Goal: Task Accomplishment & Management: Use online tool/utility

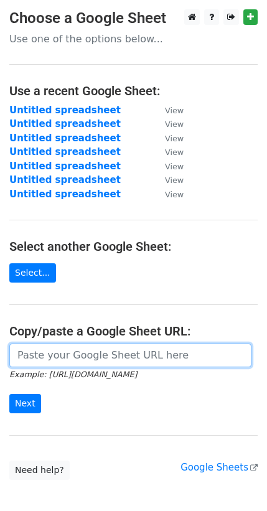
click at [61, 350] on input "url" at bounding box center [130, 356] width 242 height 24
paste input "[URL][DOMAIN_NAME]"
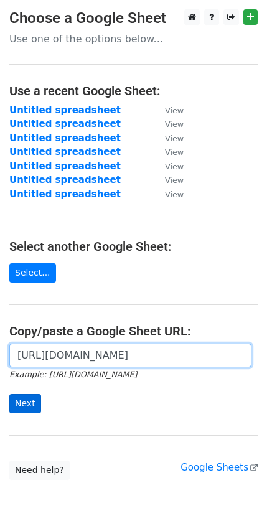
type input "[URL][DOMAIN_NAME]"
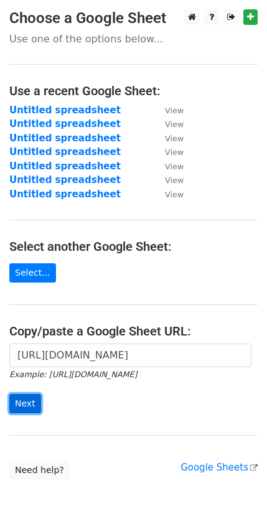
scroll to position [0, 0]
click at [23, 400] on input "Next" at bounding box center [25, 403] width 32 height 19
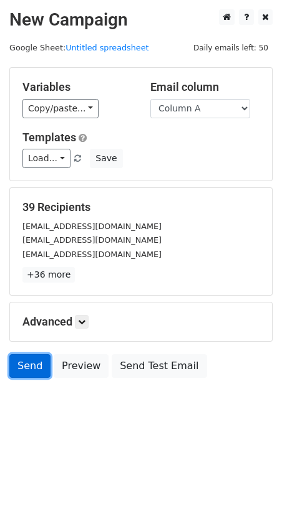
click at [34, 364] on link "Send" at bounding box center [29, 366] width 41 height 24
